Goal: Obtain resource: Download file/media

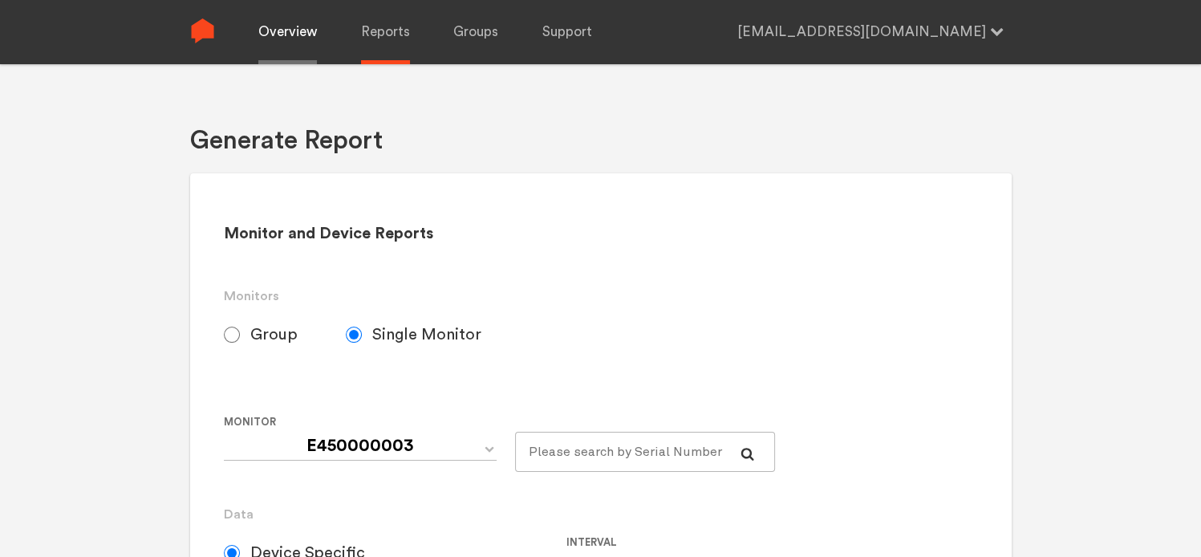
click at [272, 14] on link "Overview" at bounding box center [287, 32] width 59 height 64
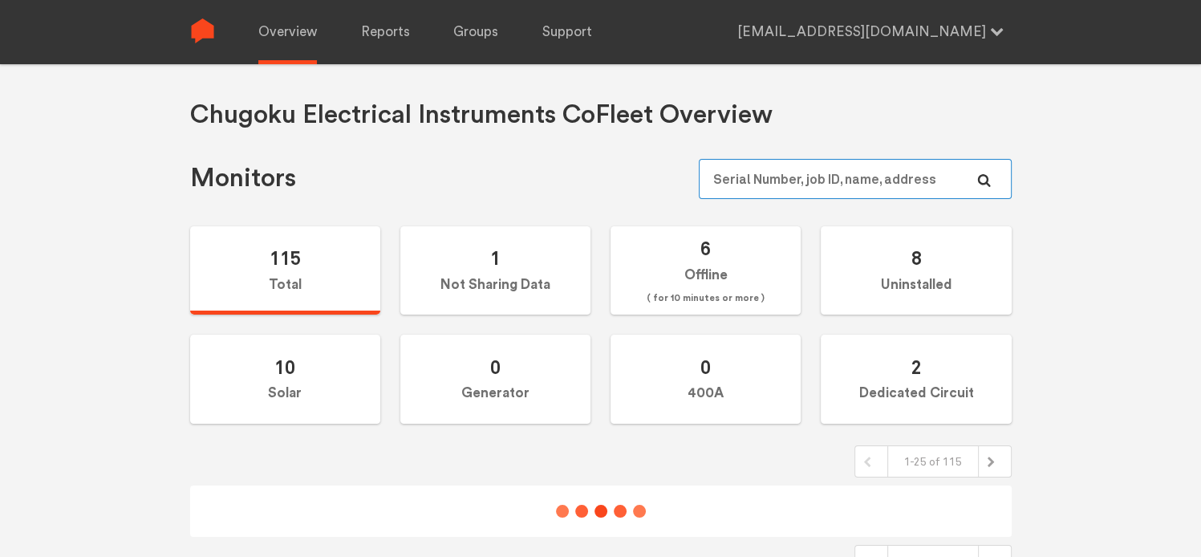
click at [720, 184] on input "text" at bounding box center [854, 179] width 312 height 40
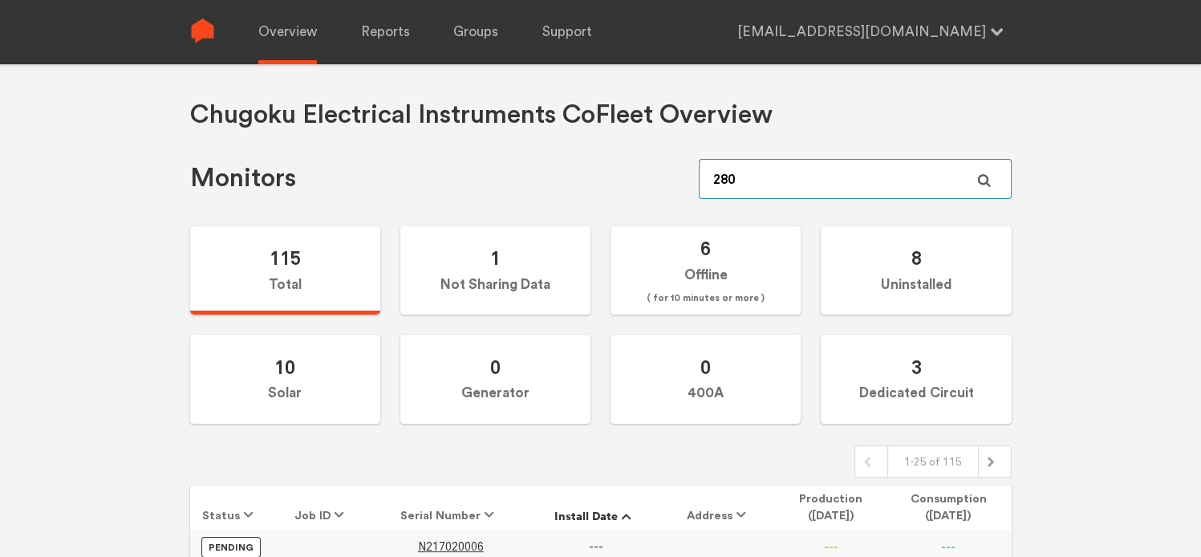
type input "280"
click at [987, 184] on icon at bounding box center [983, 180] width 13 height 13
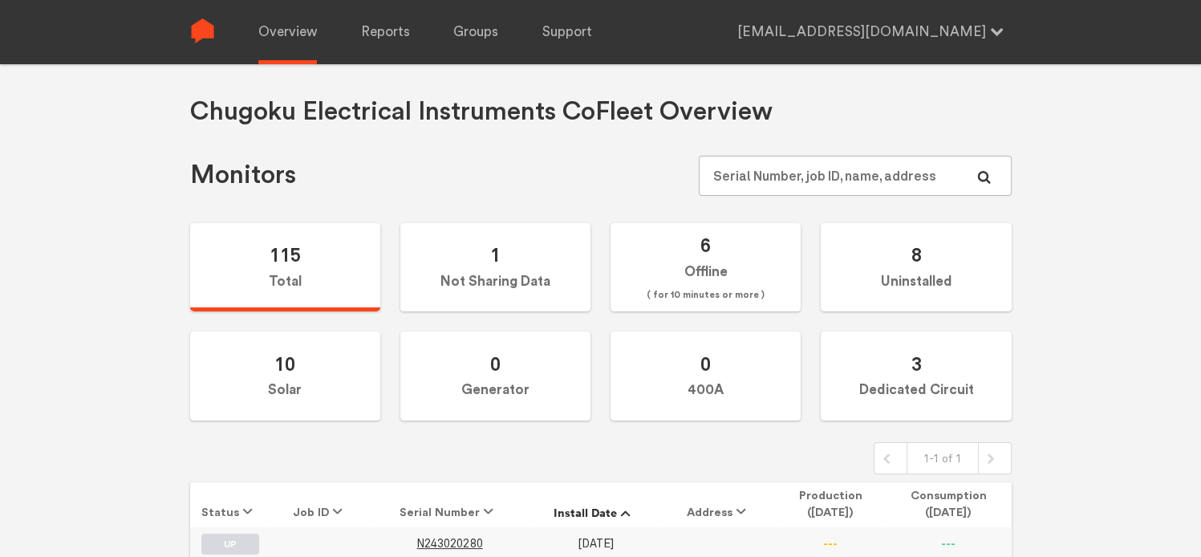
scroll to position [64, 0]
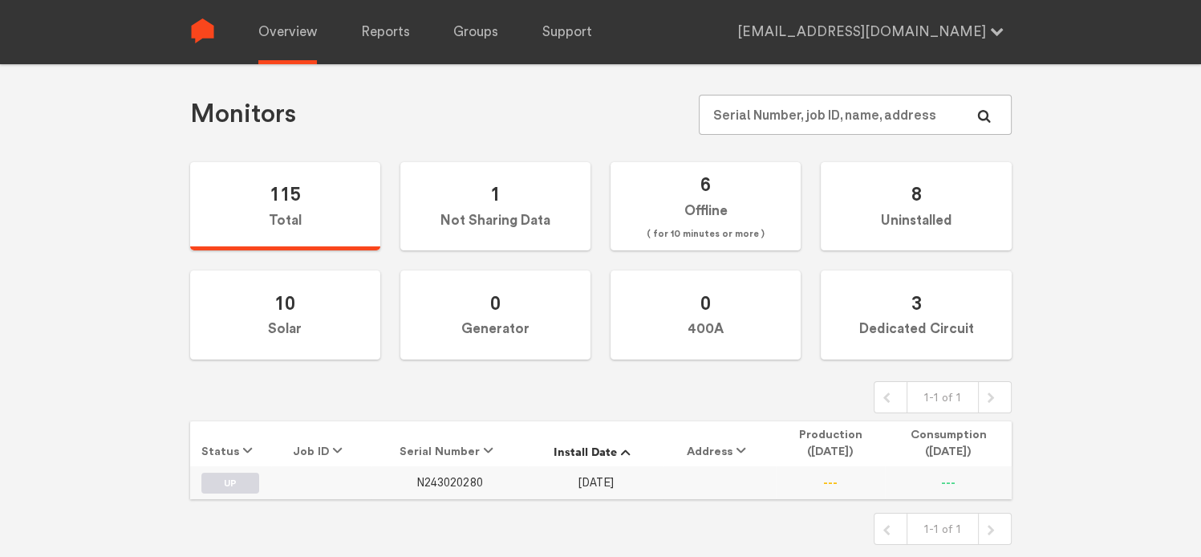
click at [466, 480] on span "N243020280" at bounding box center [449, 483] width 66 height 14
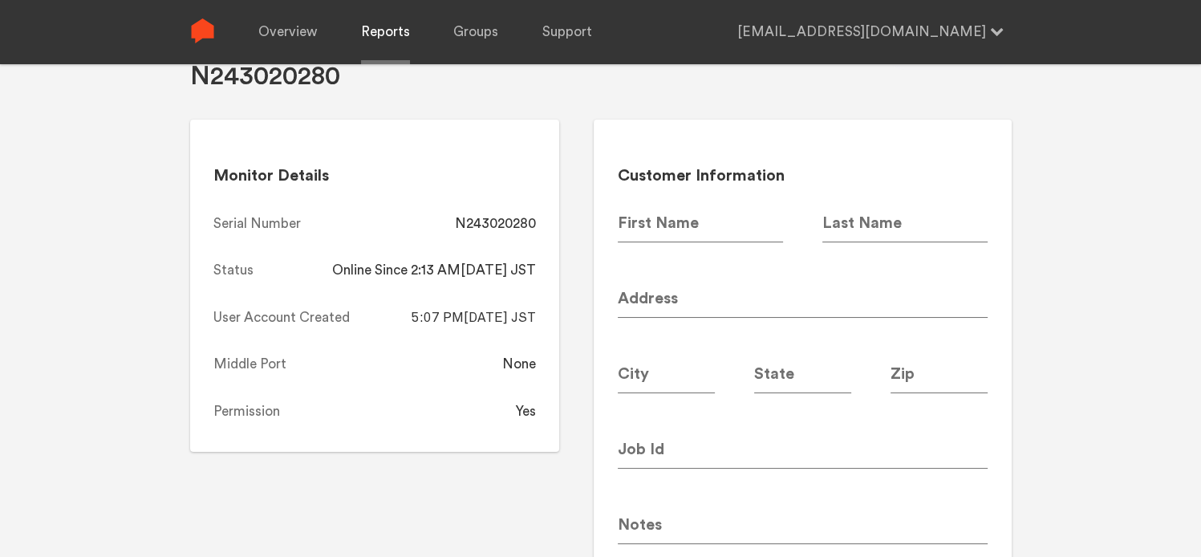
click at [384, 33] on link "Reports" at bounding box center [385, 32] width 49 height 64
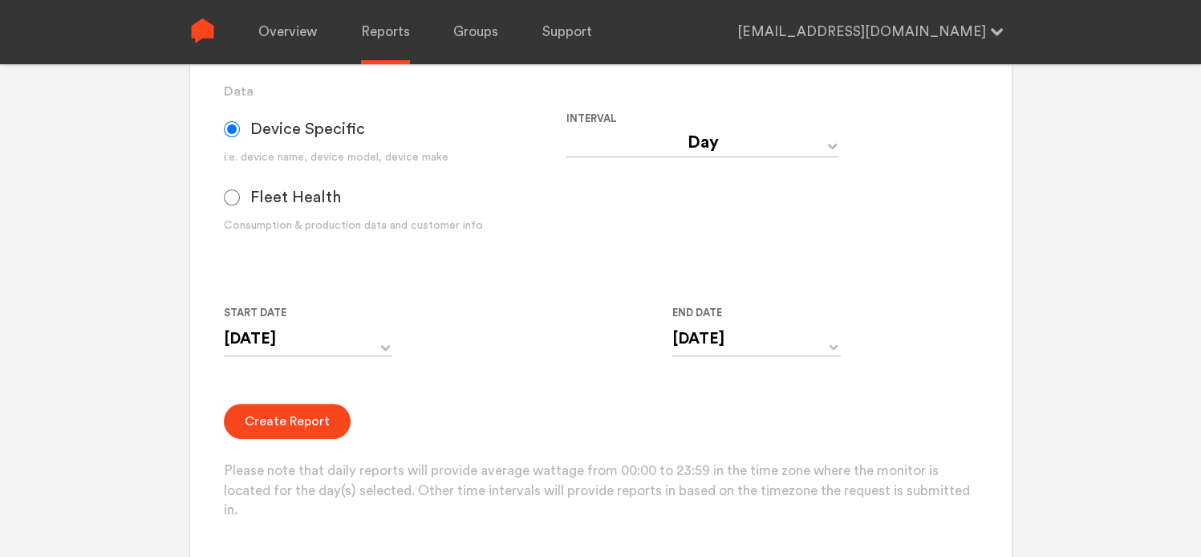
scroll to position [465, 0]
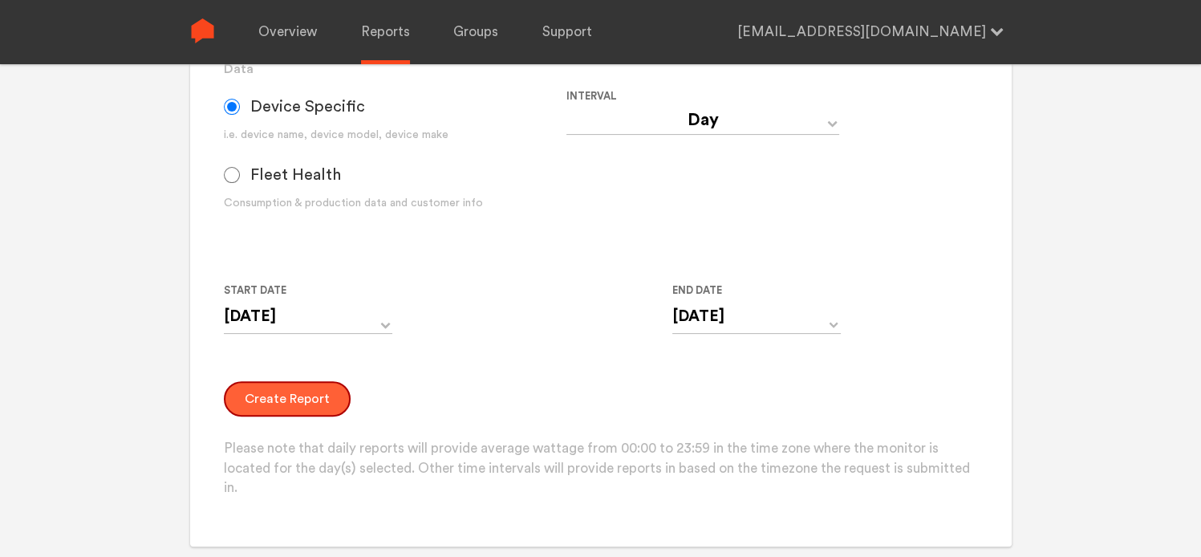
click at [269, 400] on button "Create Report" at bounding box center [287, 398] width 127 height 35
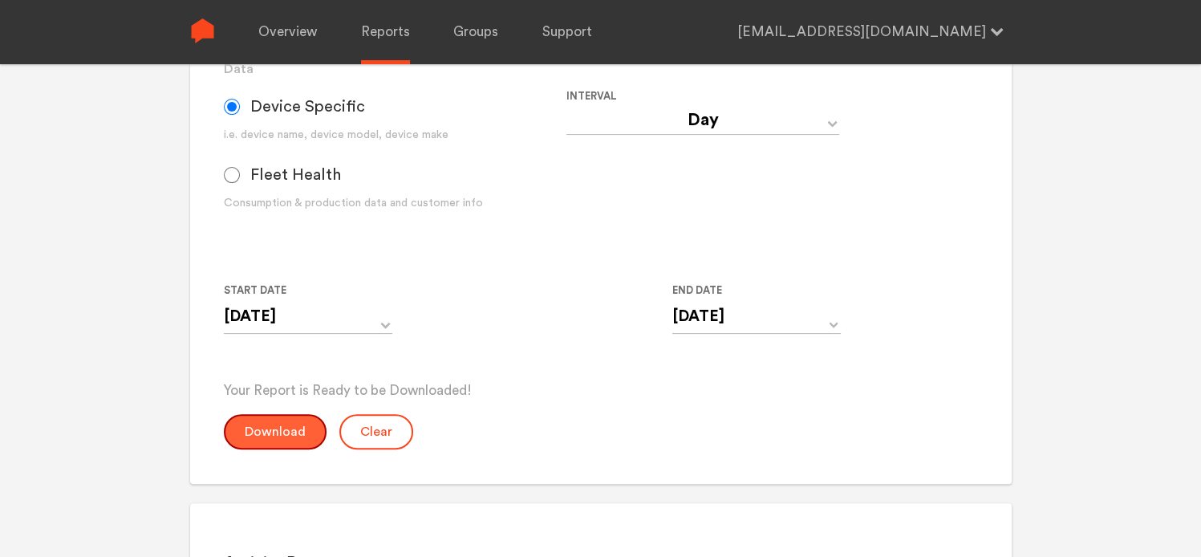
click at [275, 444] on button "Download" at bounding box center [275, 431] width 103 height 35
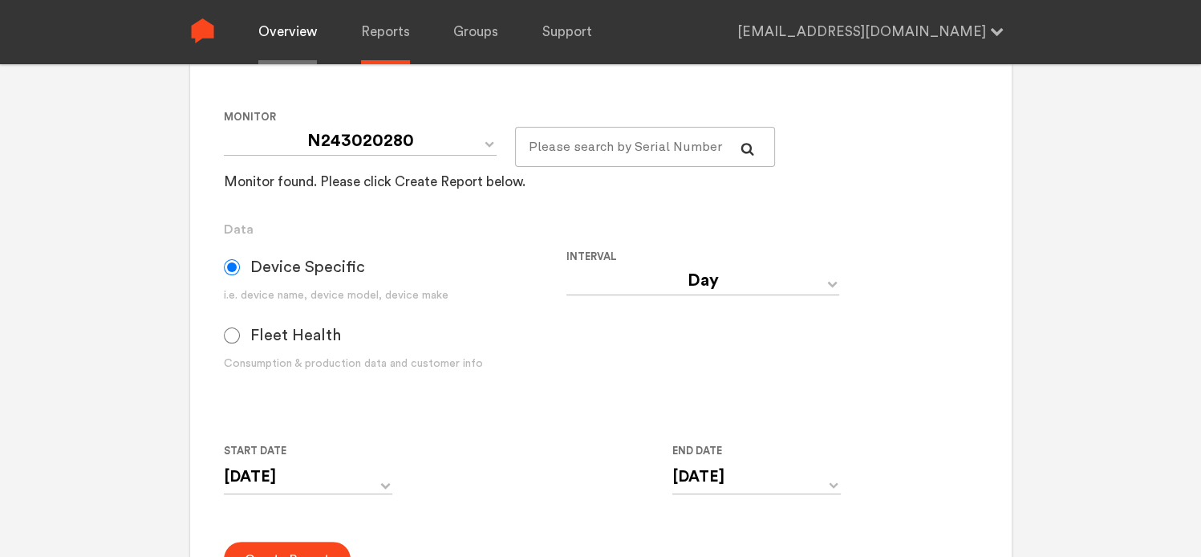
drag, startPoint x: 265, startPoint y: 9, endPoint x: 271, endPoint y: 18, distance: 10.9
click at [265, 10] on link "Overview" at bounding box center [287, 32] width 59 height 64
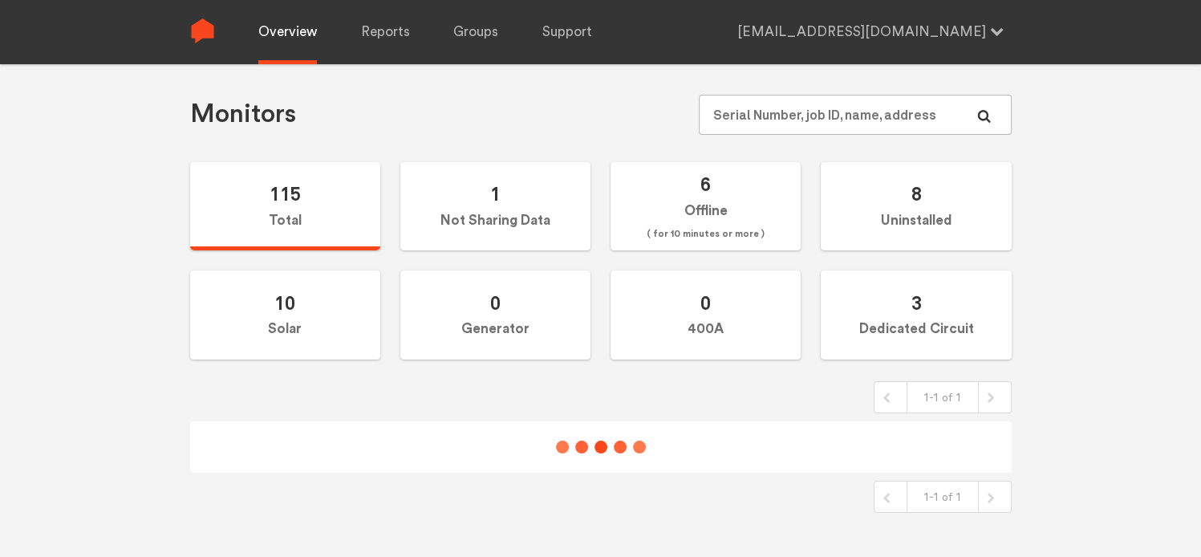
scroll to position [64, 0]
click at [800, 114] on input "text" at bounding box center [854, 115] width 312 height 40
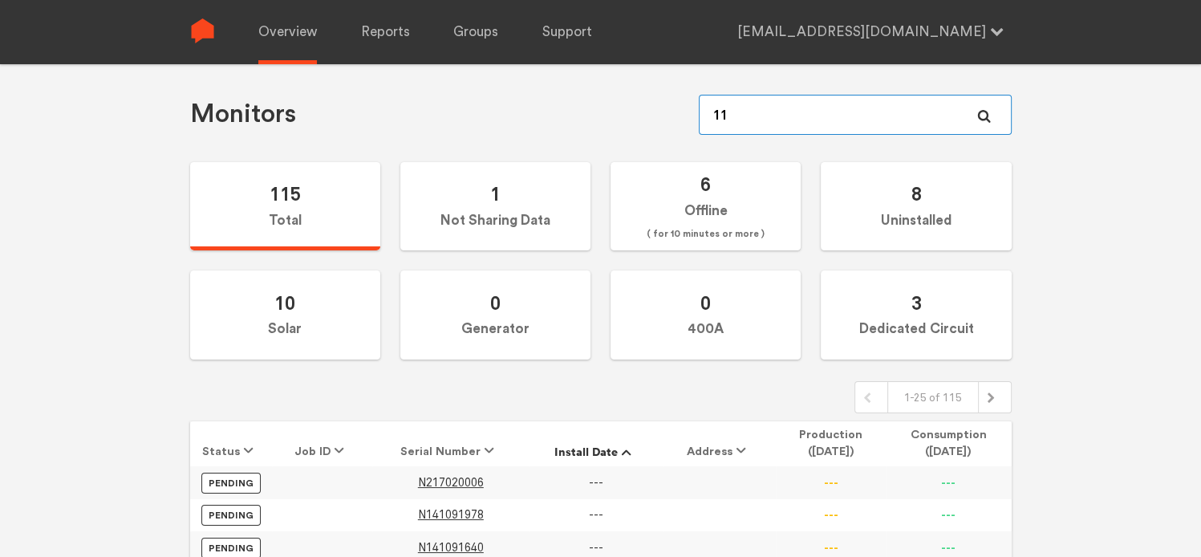
type input "110"
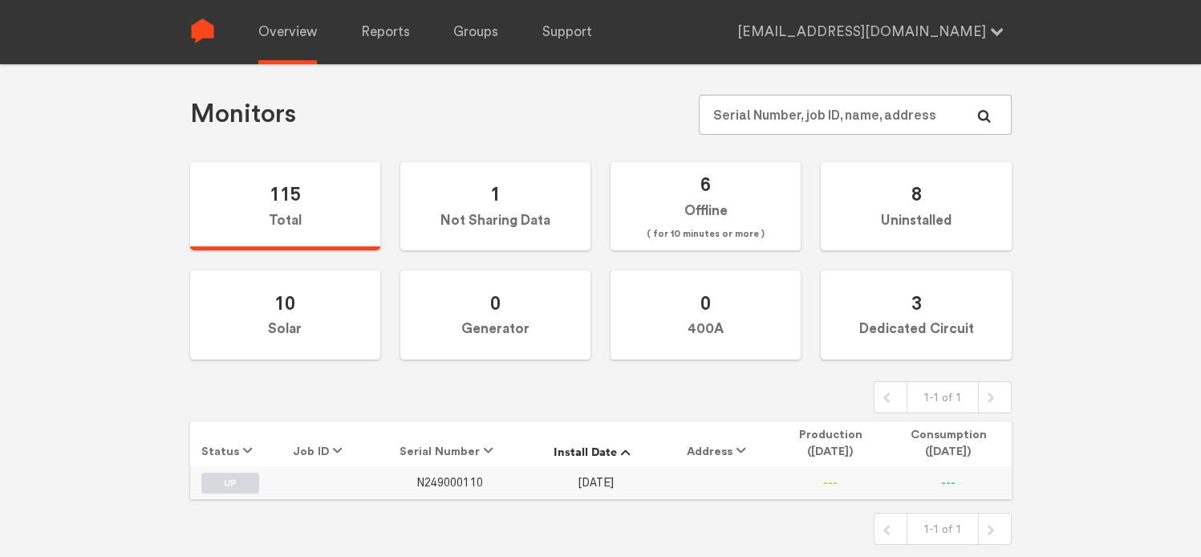
click at [474, 484] on span "N249000110" at bounding box center [449, 483] width 66 height 14
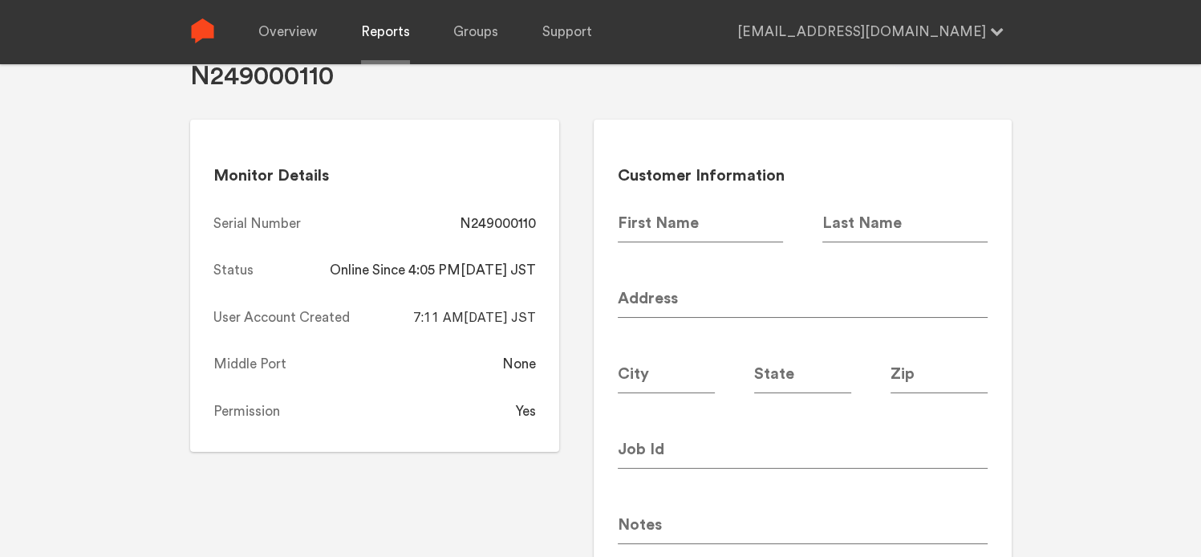
click at [379, 34] on link "Reports" at bounding box center [385, 32] width 49 height 64
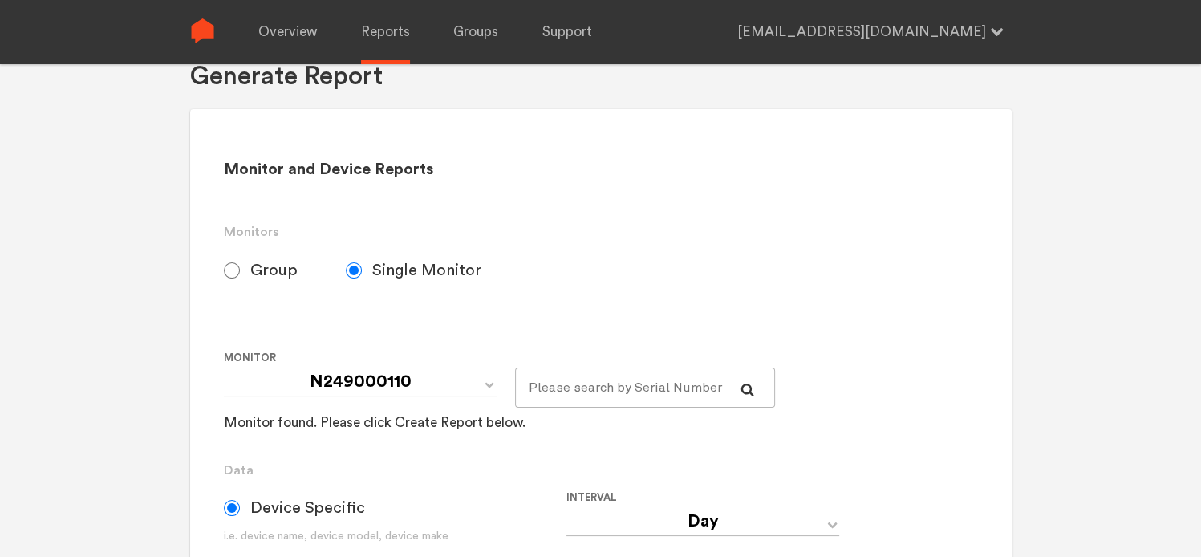
click at [145, 394] on div "Your Report is Ready to be Downloaded! Download Clear Generate Report Monitor a…" at bounding box center [600, 278] width 1201 height 557
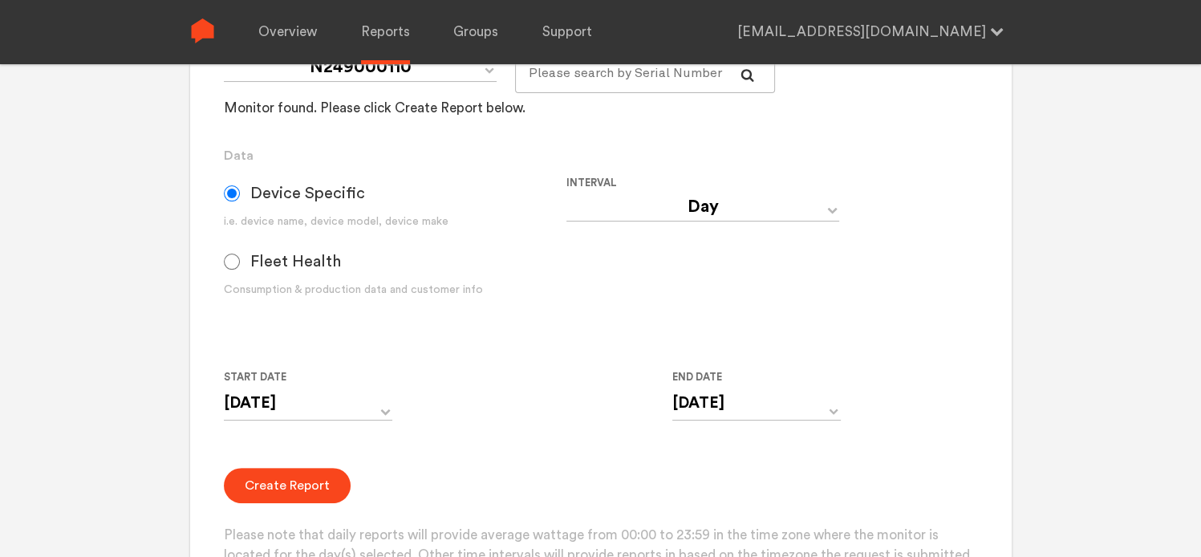
scroll to position [385, 0]
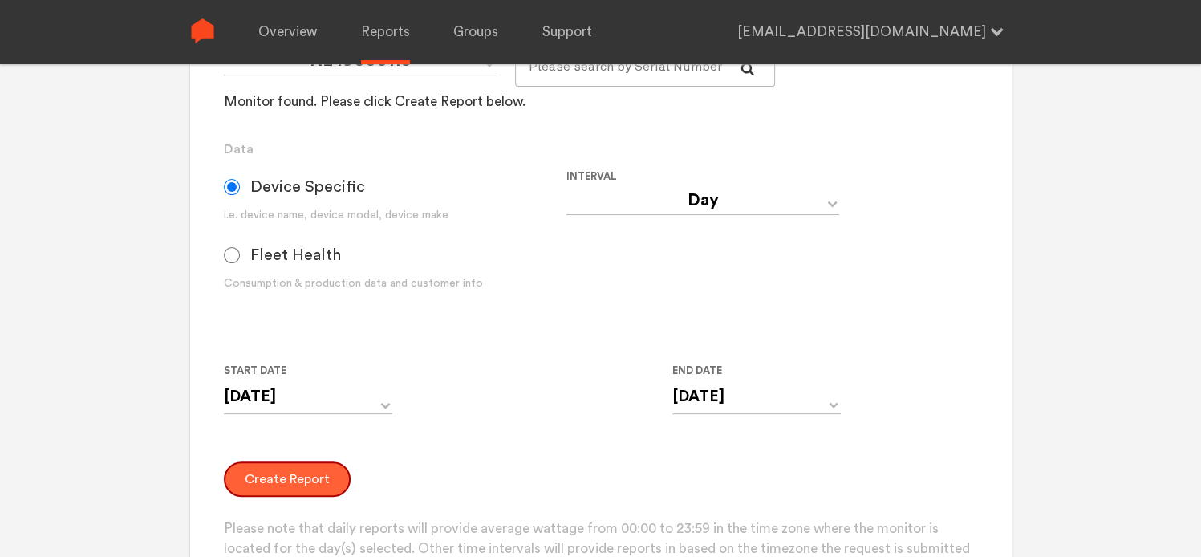
click at [304, 479] on button "Create Report" at bounding box center [287, 478] width 127 height 35
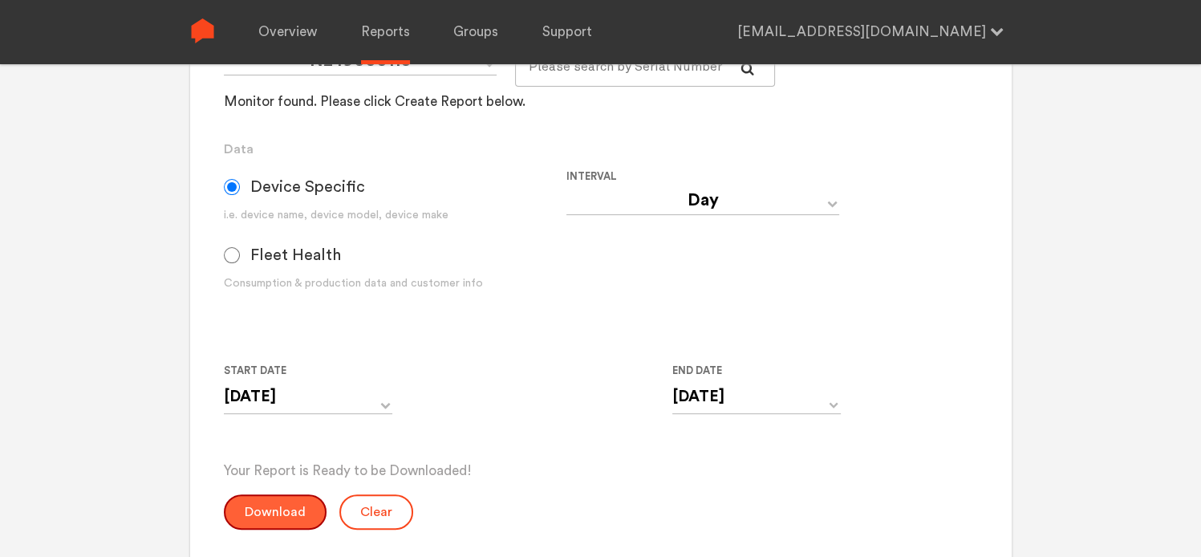
click at [260, 517] on button "Download" at bounding box center [275, 511] width 103 height 35
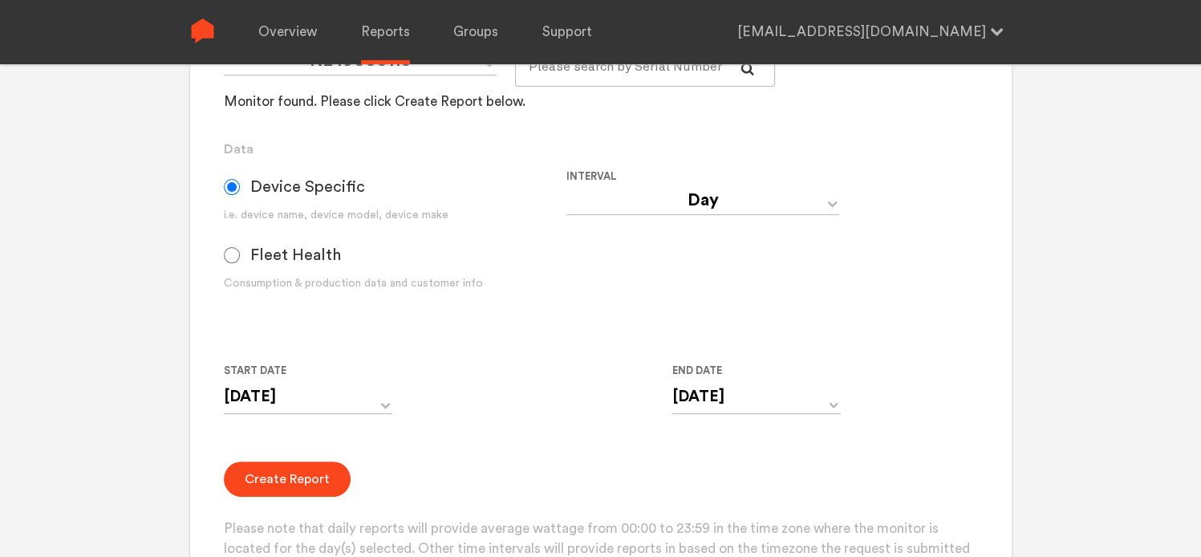
click at [290, 30] on link "Overview" at bounding box center [287, 32] width 59 height 64
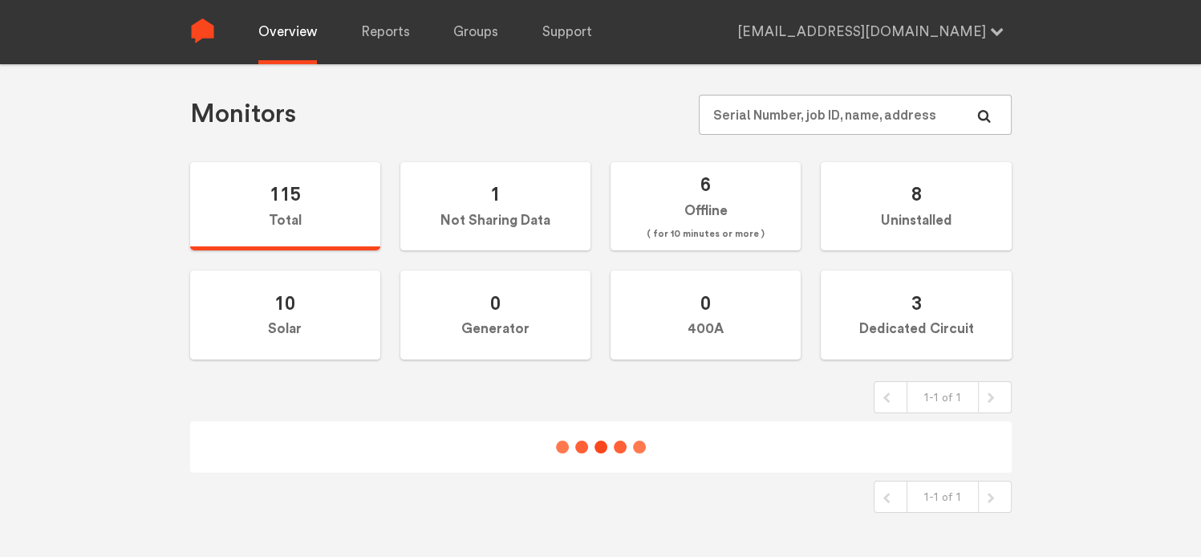
scroll to position [64, 0]
click at [756, 110] on input "text" at bounding box center [854, 115] width 312 height 40
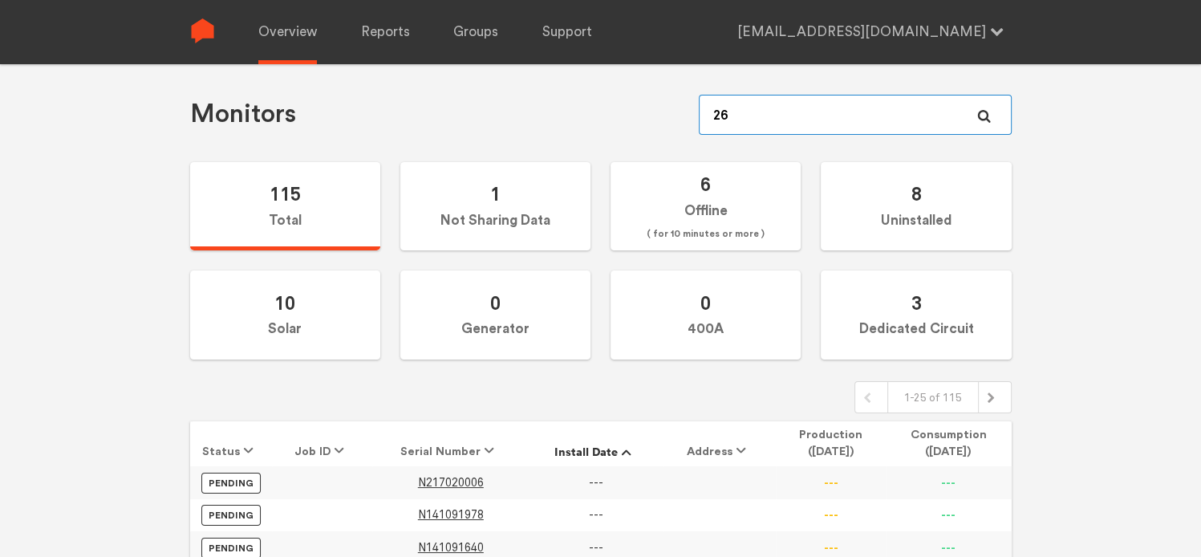
type input "264"
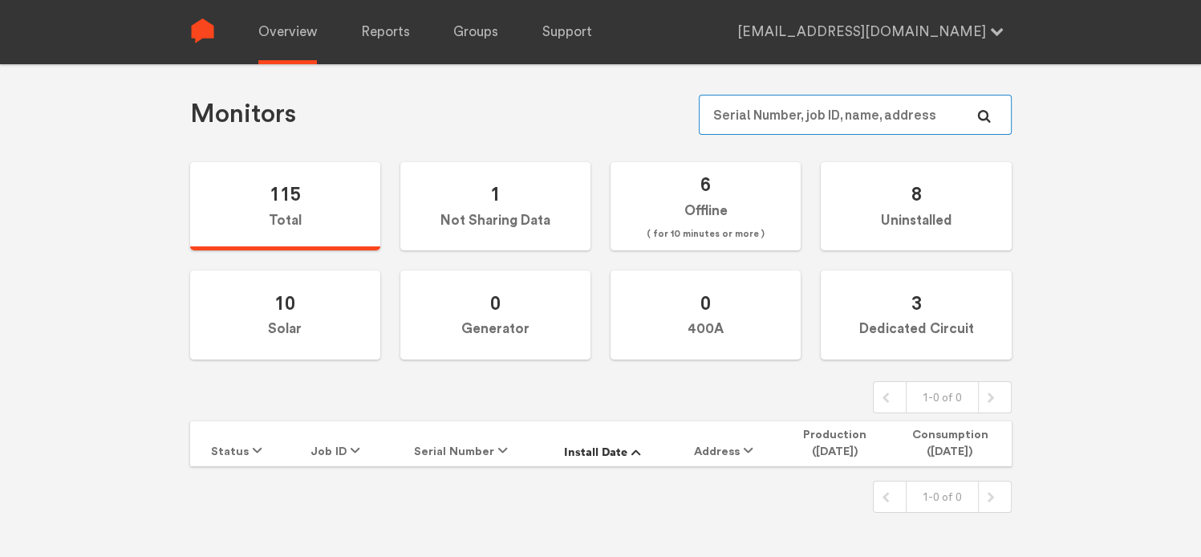
click at [735, 126] on input "text" at bounding box center [854, 115] width 312 height 40
type input "624"
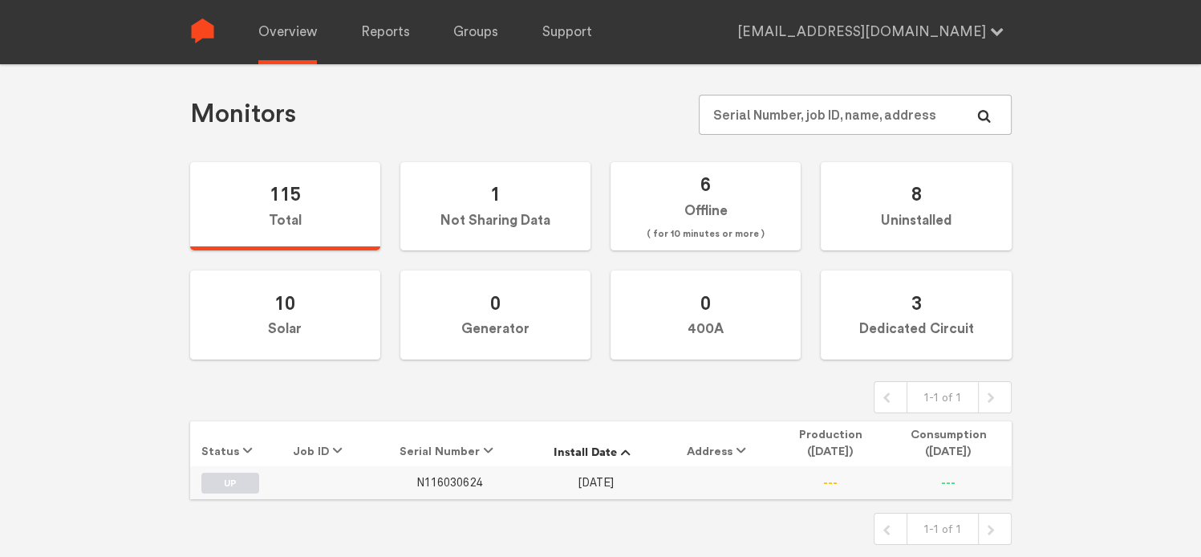
click at [460, 480] on span "N116030624" at bounding box center [449, 483] width 66 height 14
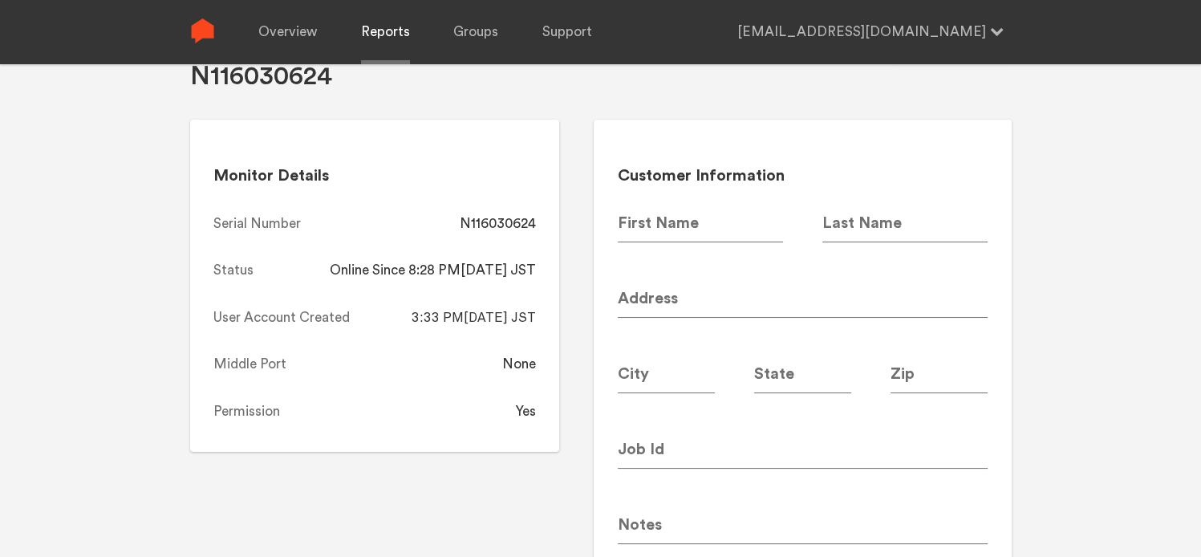
click at [385, 32] on link "Reports" at bounding box center [385, 32] width 49 height 64
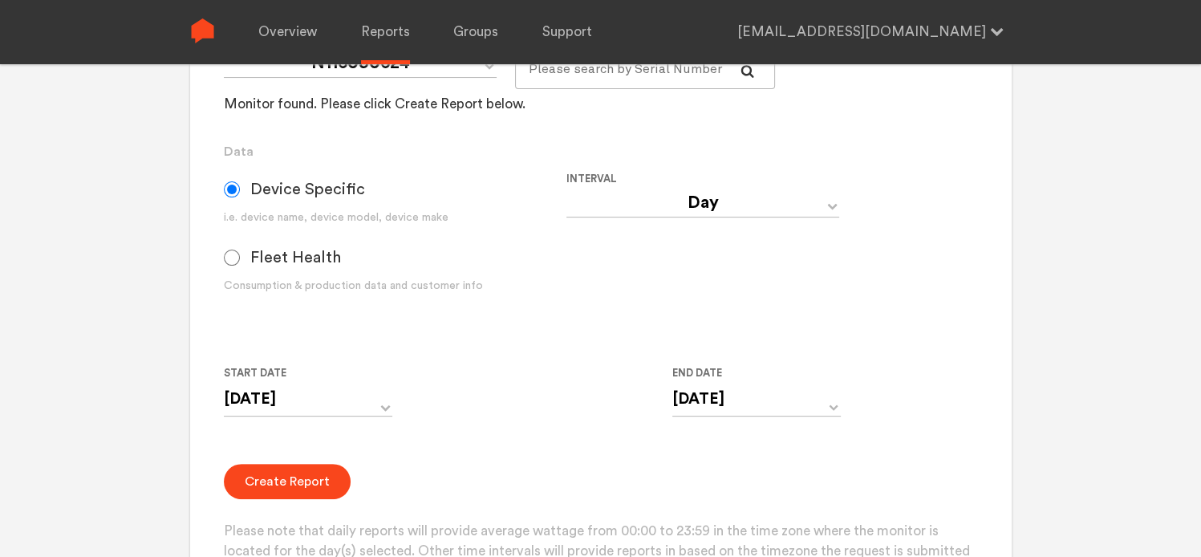
scroll to position [385, 0]
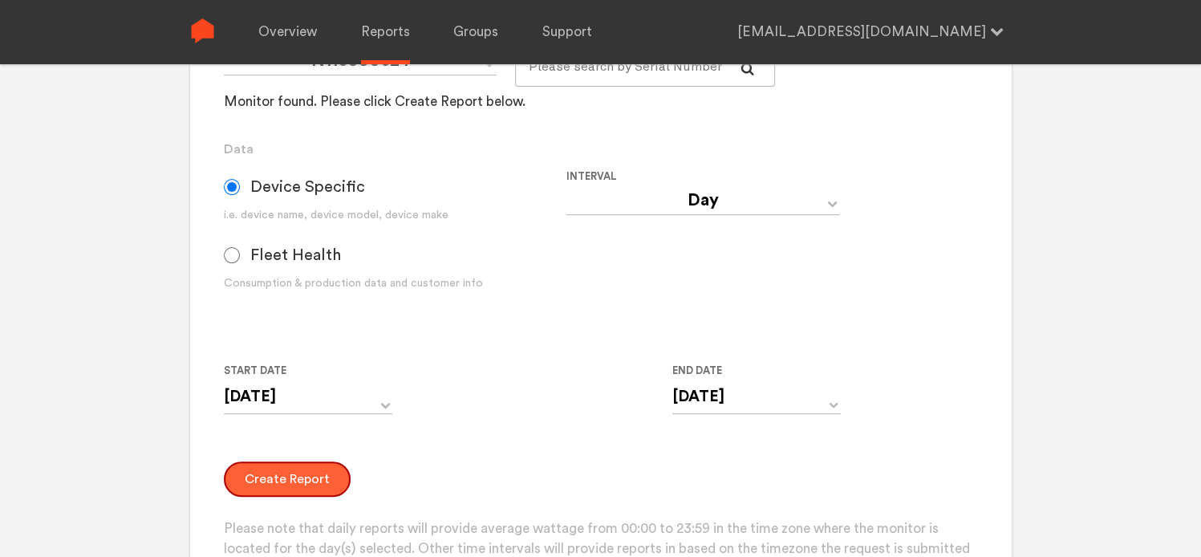
click at [304, 480] on button "Create Report" at bounding box center [287, 478] width 127 height 35
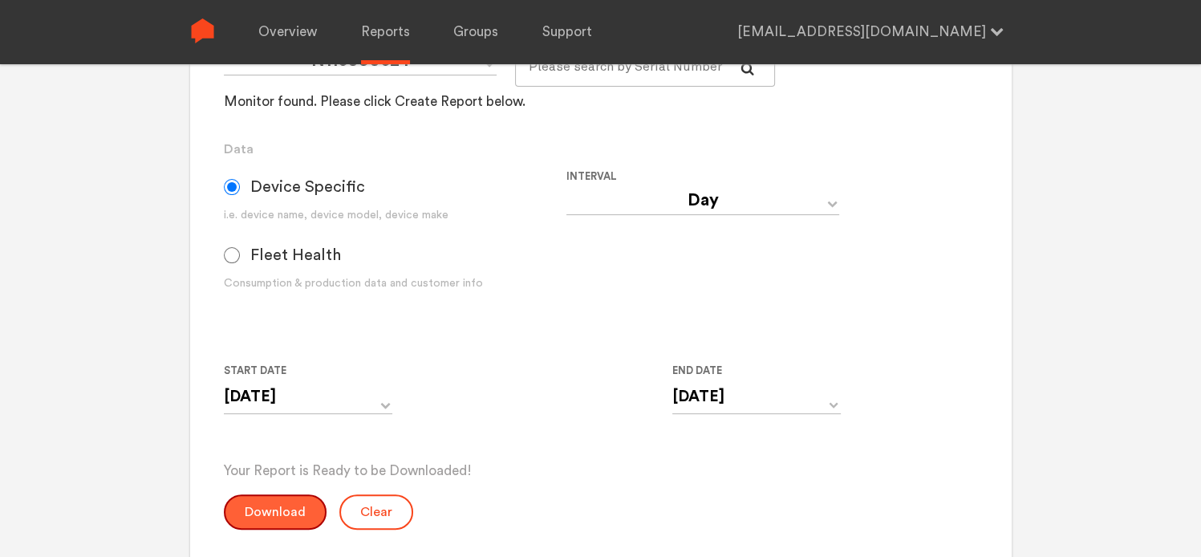
click at [278, 512] on button "Download" at bounding box center [275, 511] width 103 height 35
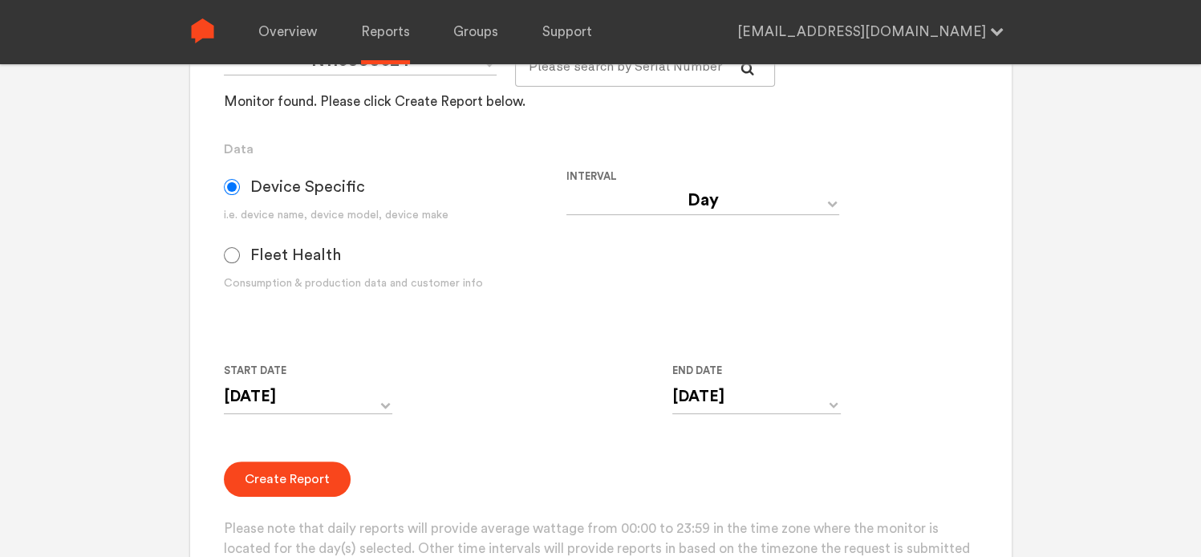
click at [762, 129] on form "Group Single Monitor Monitor Group Chugoku Electrical Instruments Default Group…" at bounding box center [600, 253] width 753 height 649
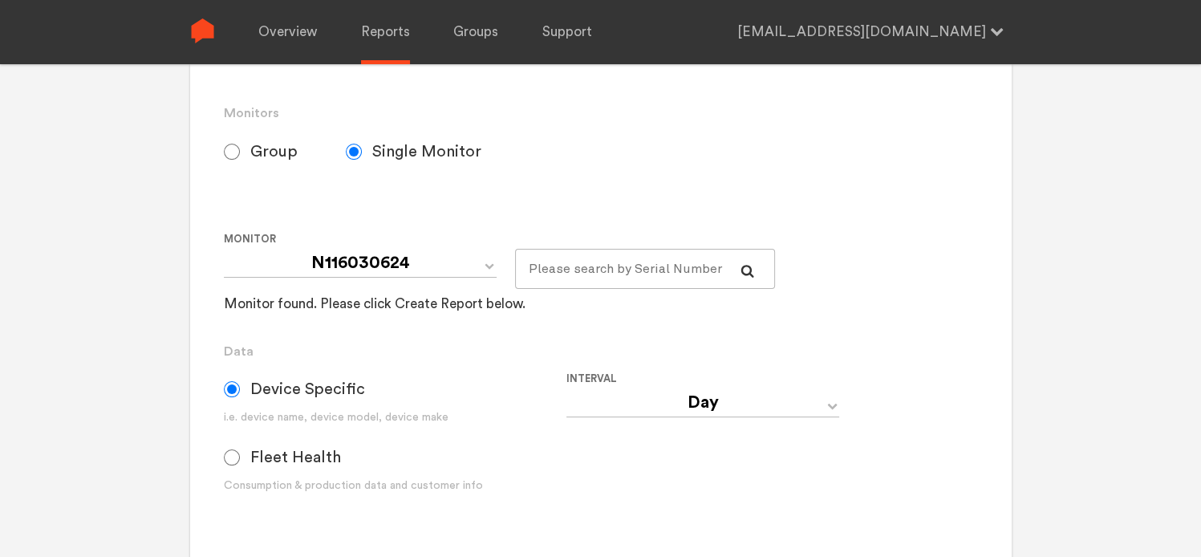
scroll to position [64, 0]
